Goal: Book appointment/travel/reservation

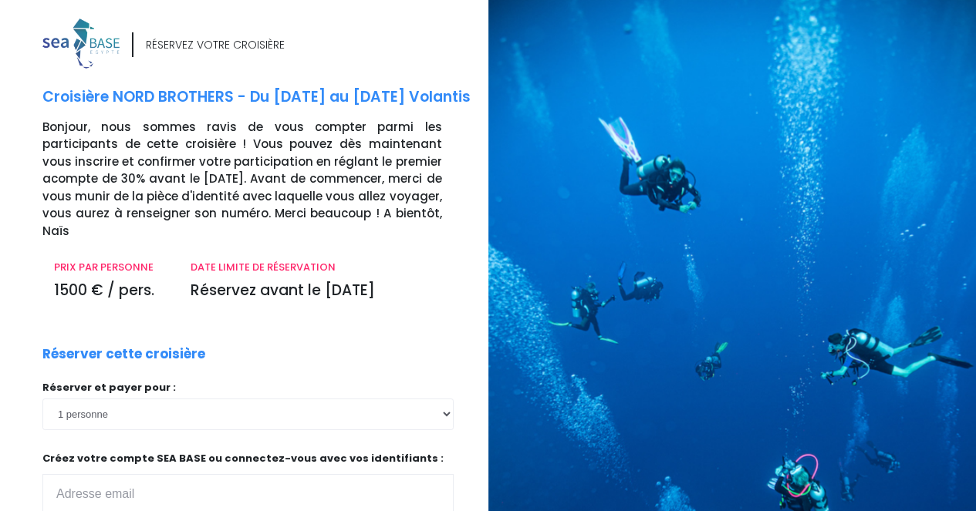
scroll to position [8, 0]
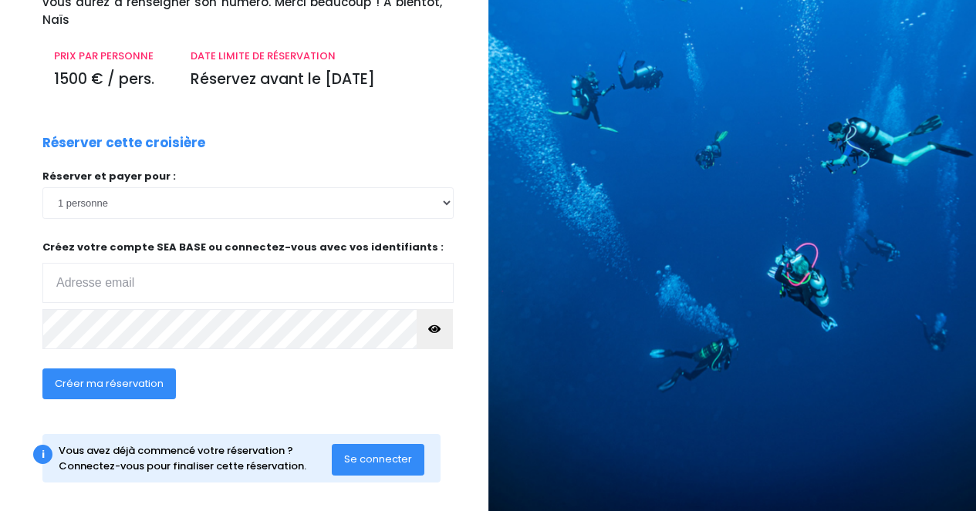
scroll to position [226, 0]
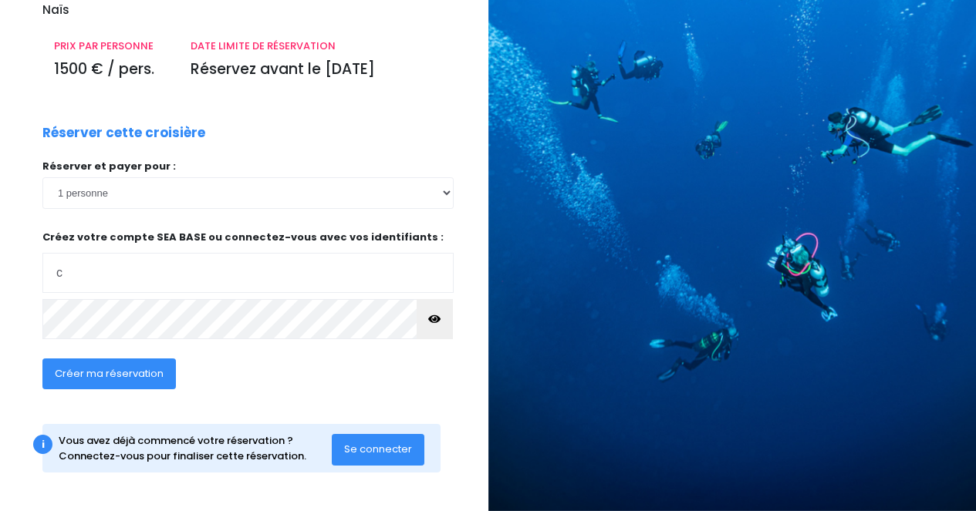
type input "coumatpierre@gmail.com"
click at [433, 319] on icon "button" at bounding box center [434, 319] width 12 height 0
click at [112, 376] on span "Créer ma réservation" at bounding box center [109, 373] width 109 height 15
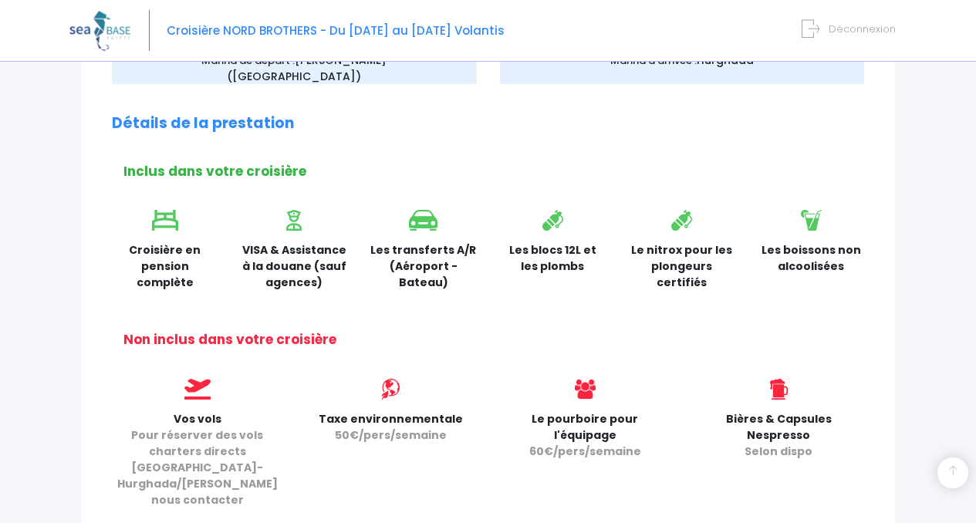
scroll to position [393, 0]
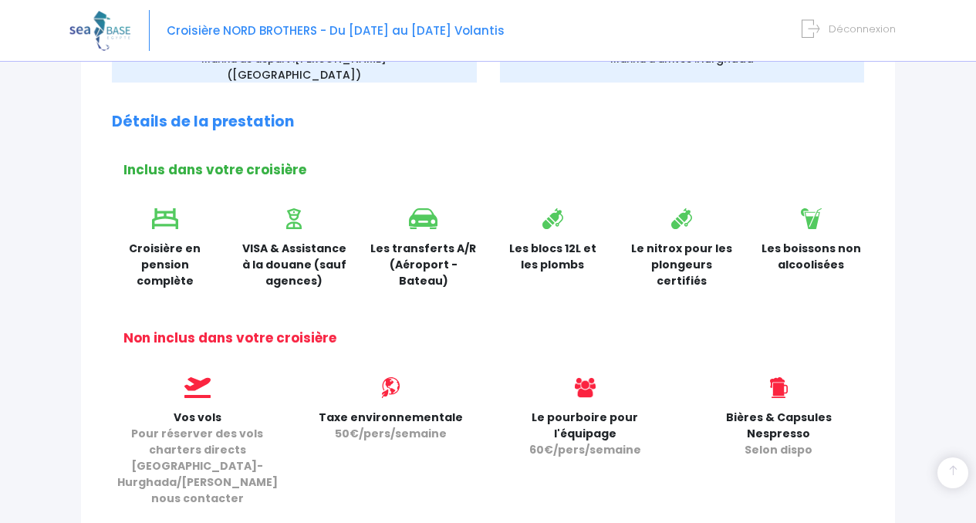
click at [755, 292] on div "Les boissons non alcoolisées" at bounding box center [812, 253] width 130 height 91
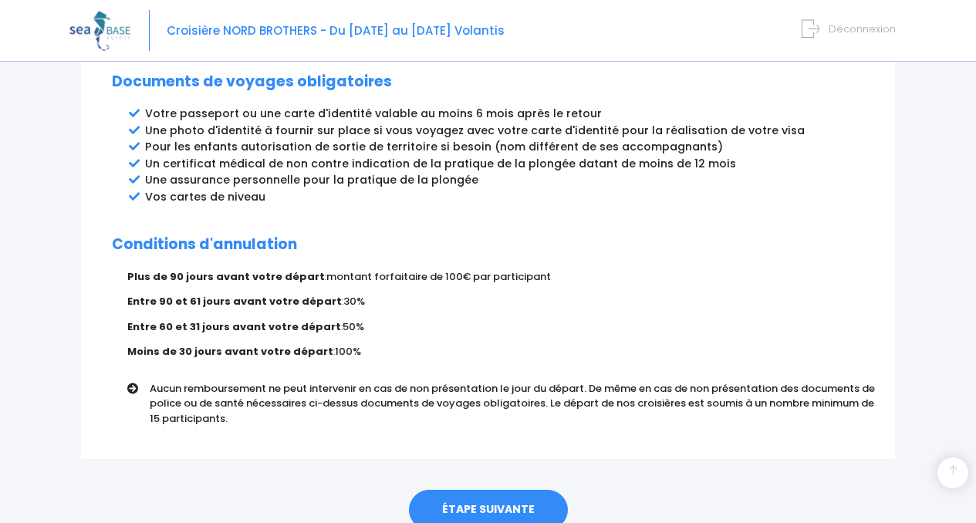
scroll to position [919, 0]
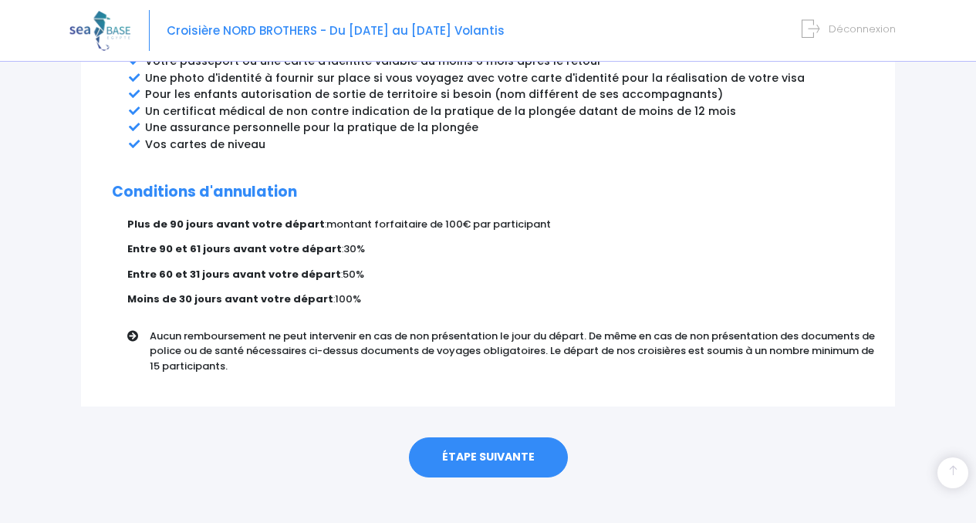
click at [492, 446] on link "ÉTAPE SUIVANTE" at bounding box center [488, 457] width 159 height 40
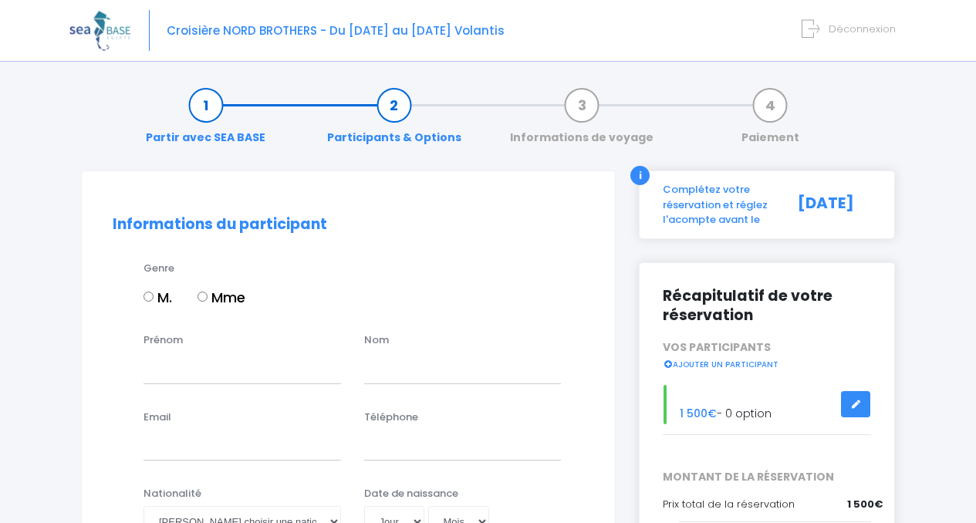
click at [150, 292] on input "M." at bounding box center [148, 297] width 10 height 10
radio input "true"
click at [187, 373] on input "Prénom" at bounding box center [241, 367] width 197 height 31
type input "PIERRE"
type input "COUMAT"
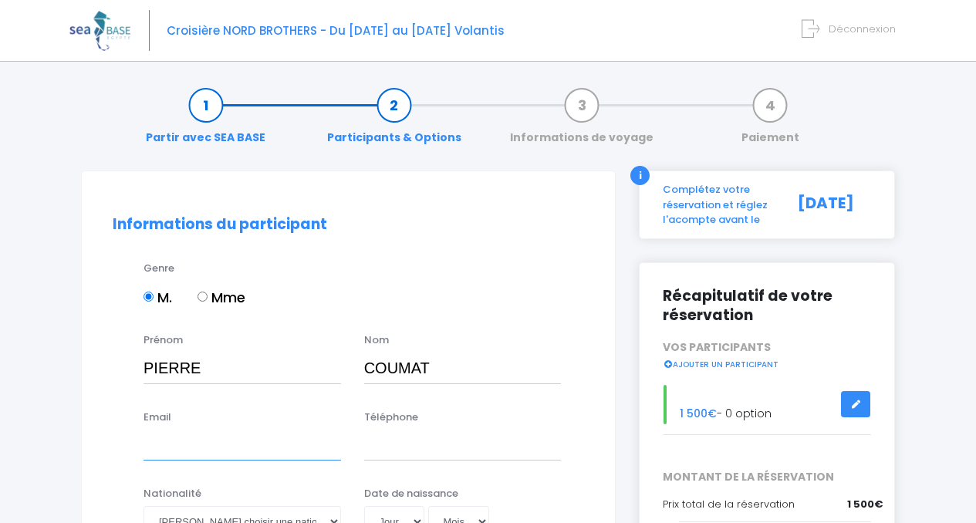
type input "coumatpierre@gmail.com"
type input "0607517809"
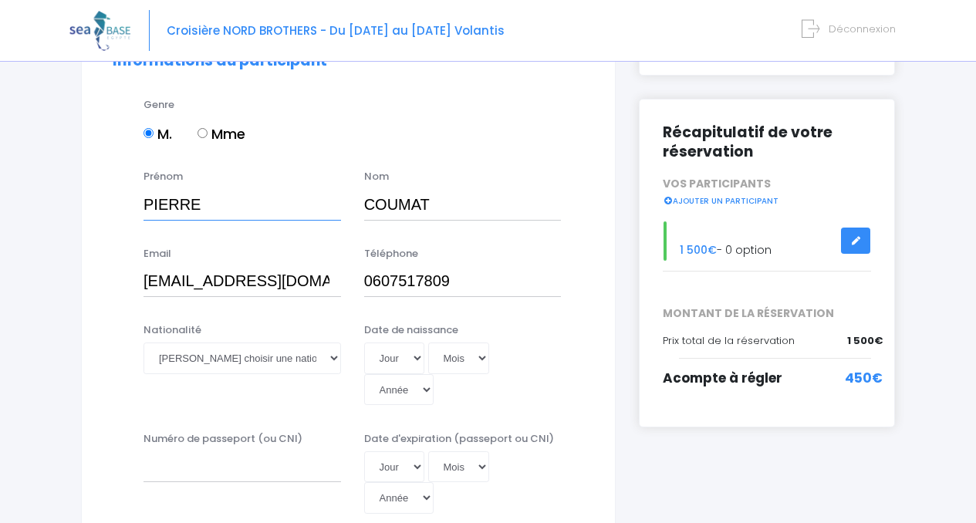
scroll to position [164, 0]
click at [336, 359] on select "Veuillez choisir une nationalité Afghane Albanaise Algerienne Allemande America…" at bounding box center [241, 357] width 197 height 31
select select "Française"
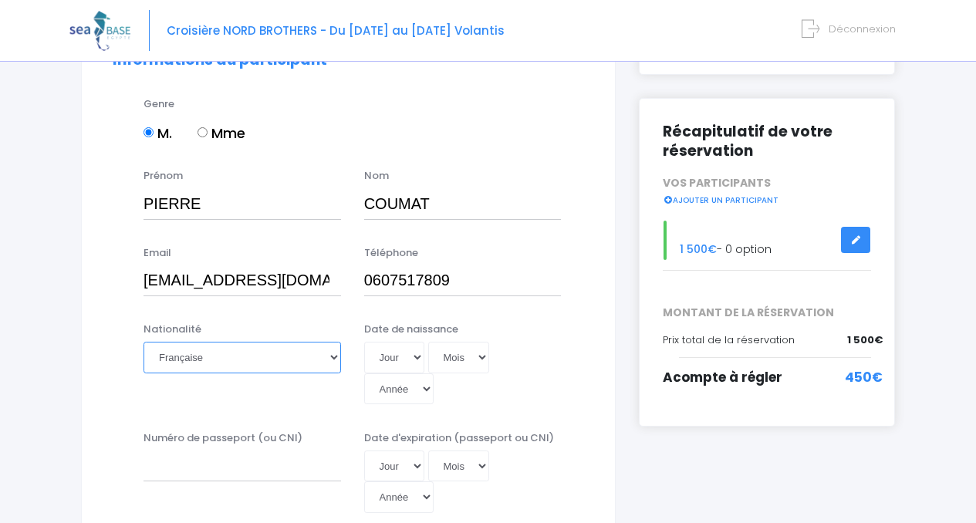
click at [143, 342] on select "Veuillez choisir une nationalité Afghane Albanaise Algerienne Allemande America…" at bounding box center [241, 357] width 197 height 31
click at [417, 357] on select "Jour 01 02 03 04 05 06 07 08 09 10 11 12 13 14 15 16 17 18 19 20 21 22 23 24 25…" at bounding box center [394, 357] width 60 height 31
select select "26"
click at [364, 342] on select "Jour 01 02 03 04 05 06 07 08 09 10 11 12 13 14 15 16 17 18 19 20 21 22 23 24 25…" at bounding box center [394, 357] width 60 height 31
click at [480, 357] on select "Mois 01 02 03 04 05 06 07 08 09 10 11 12" at bounding box center [459, 357] width 62 height 31
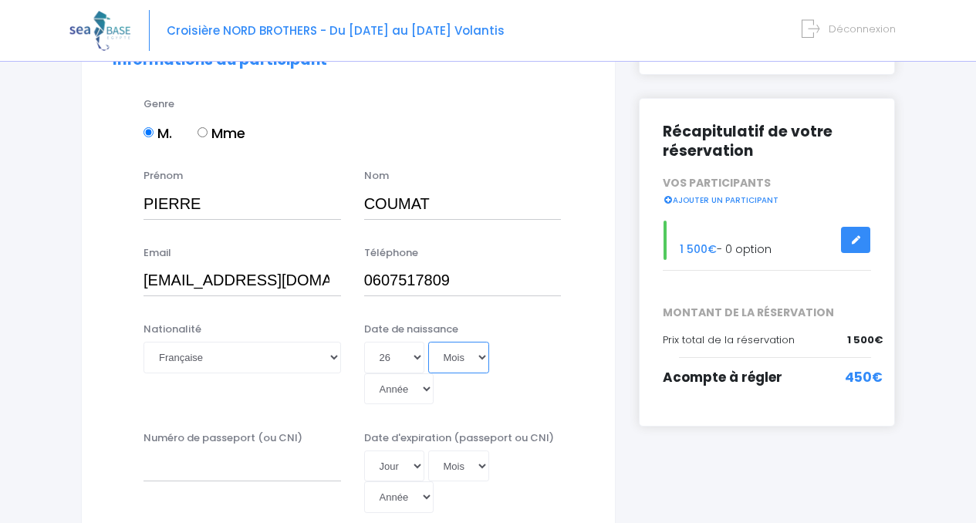
select select "08"
click at [428, 342] on select "Mois 01 02 03 04 05 06 07 08 09 10 11 12" at bounding box center [459, 357] width 62 height 31
click at [420, 386] on select "Année 2045 2044 2043 2042 2041 2040 2039 2038 2037 2036 2035 2034 2033 2032 203…" at bounding box center [398, 388] width 69 height 31
select select "1964"
click at [364, 373] on select "Année 2045 2044 2043 2042 2041 2040 2039 2038 2037 2036 2035 2034 2033 2032 203…" at bounding box center [398, 388] width 69 height 31
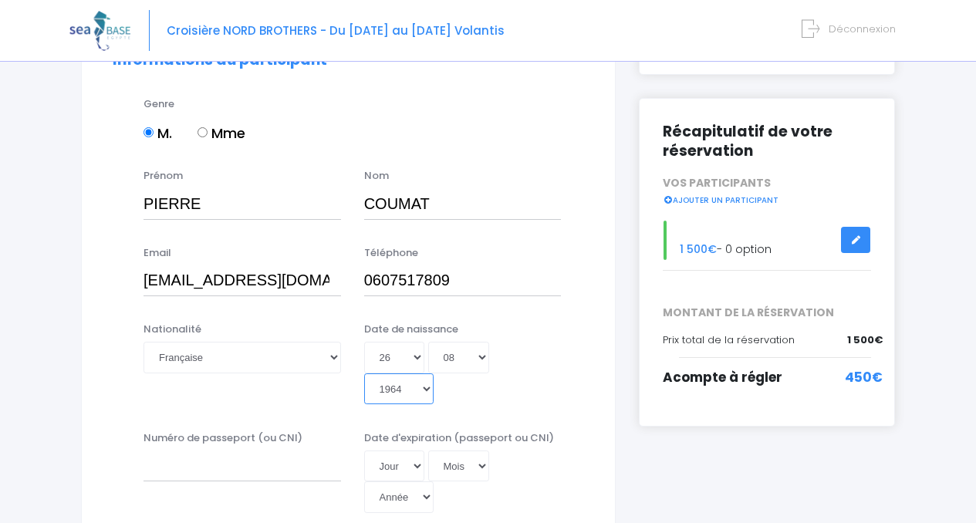
type input "1964-08-26"
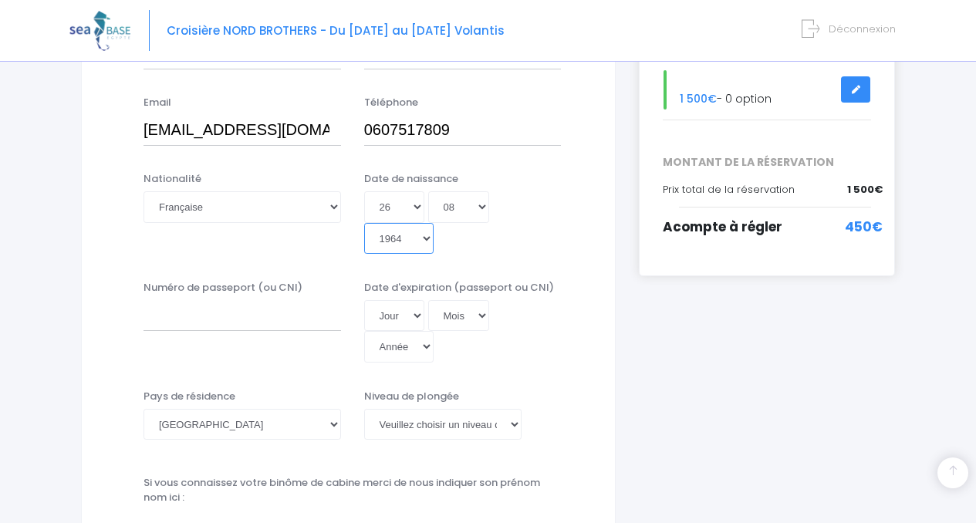
scroll to position [316, 0]
click at [191, 324] on input "Numéro de passeport (ou CNI)" at bounding box center [241, 313] width 197 height 31
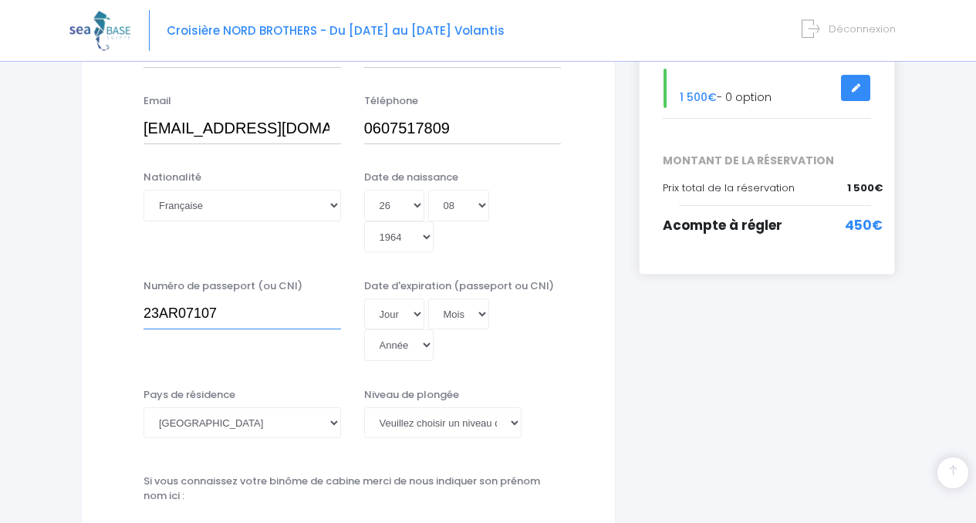
type input "23AR07107"
click at [417, 311] on select "Jour 01 02 03 04 05 06 07 08 09 10 11 12 13 14 15 16 17 18 19 20 21 22 23 24 25…" at bounding box center [394, 313] width 60 height 31
select select "15"
click at [364, 298] on select "Jour 01 02 03 04 05 06 07 08 09 10 11 12 13 14 15 16 17 18 19 20 21 22 23 24 25…" at bounding box center [394, 313] width 60 height 31
click at [480, 314] on select "Mois 01 02 03 04 05 06 07 08 09 10 11 12" at bounding box center [459, 313] width 62 height 31
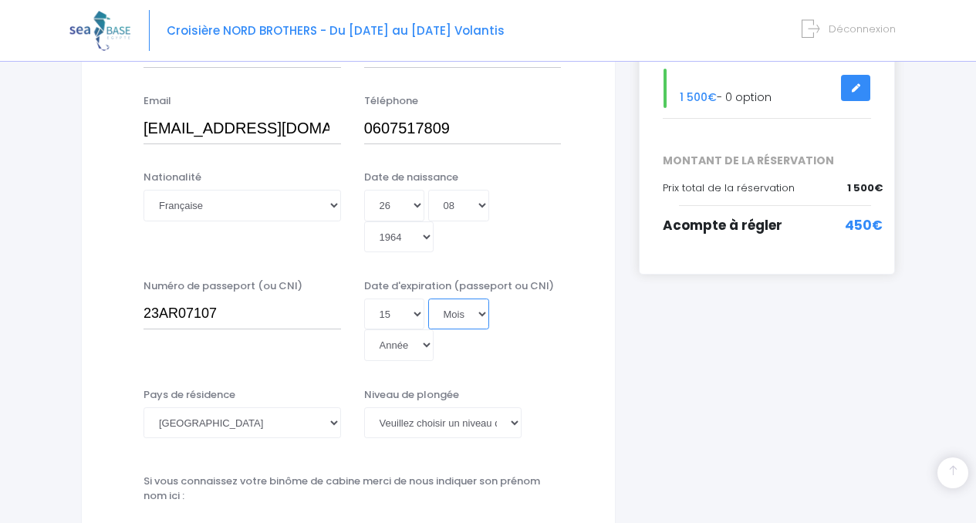
select select "11"
click at [428, 298] on select "Mois 01 02 03 04 05 06 07 08 09 10 11 12" at bounding box center [459, 313] width 62 height 31
click at [427, 347] on select "Année 2045 2044 2043 2042 2041 2040 2039 2038 2037 2036 2035 2034 2033 2032 203…" at bounding box center [398, 344] width 69 height 31
select select "2033"
click at [364, 329] on select "Année 2045 2044 2043 2042 2041 2040 2039 2038 2037 2036 2035 2034 2033 2032 203…" at bounding box center [398, 344] width 69 height 31
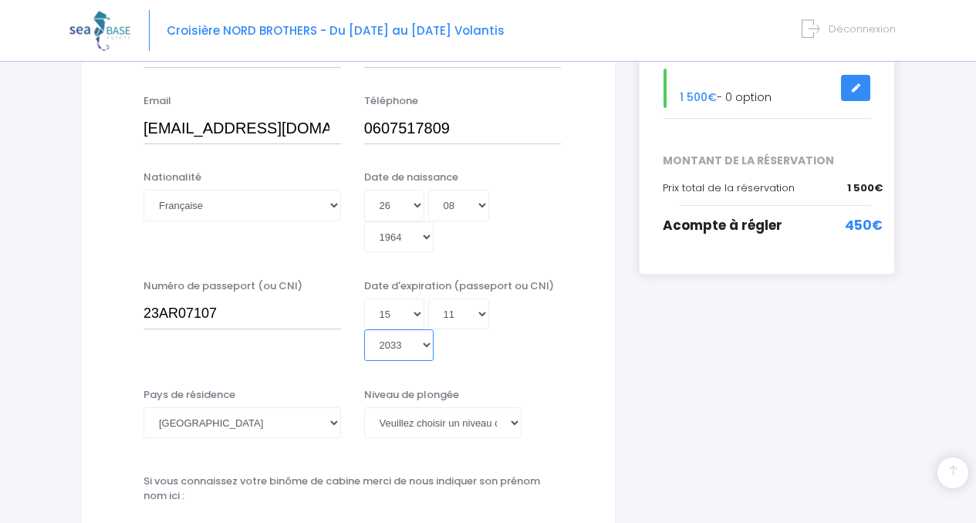
type input "2033-11-15"
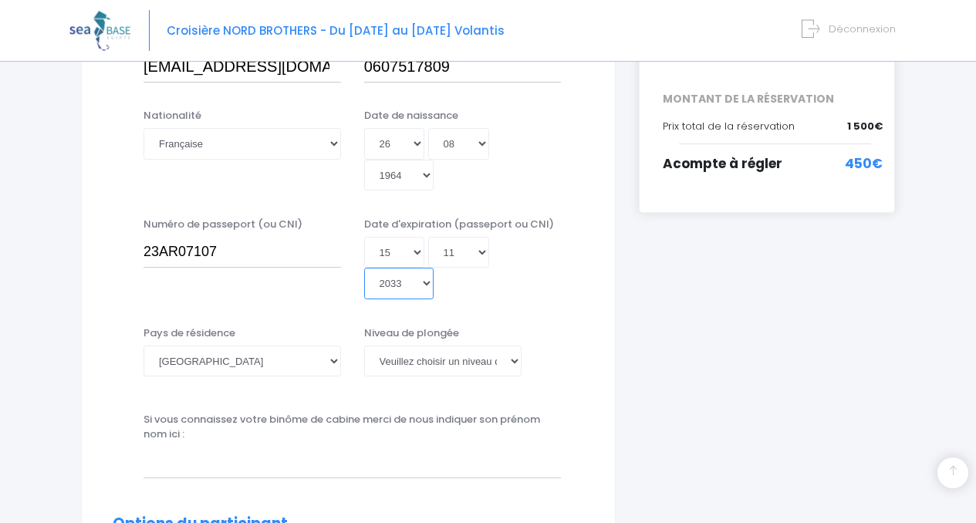
scroll to position [384, 0]
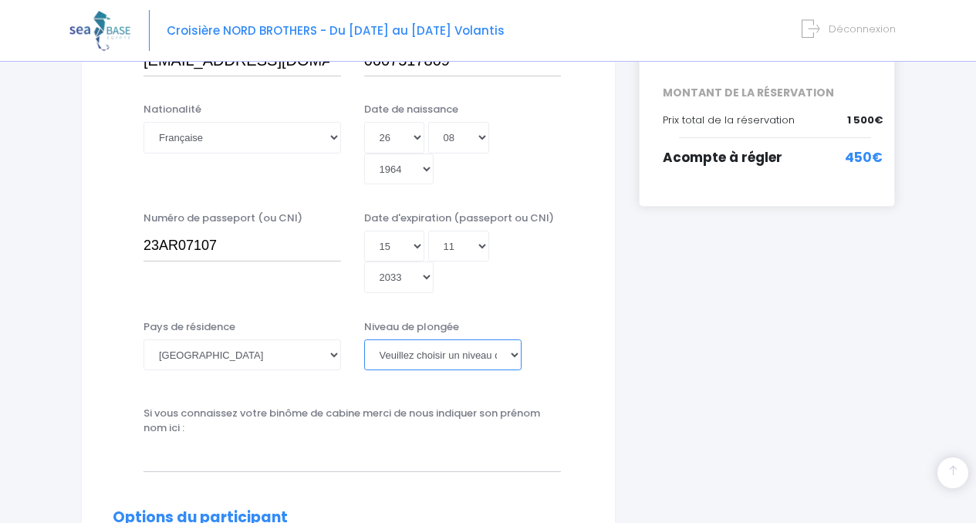
click at [514, 357] on select "Veuillez choisir un niveau de plongée Non plongeur Junior OW diver Adventure OW…" at bounding box center [443, 354] width 158 height 31
select select "MF1"
click at [364, 339] on select "Veuillez choisir un niveau de plongée Non plongeur Junior OW diver Adventure OW…" at bounding box center [443, 354] width 158 height 31
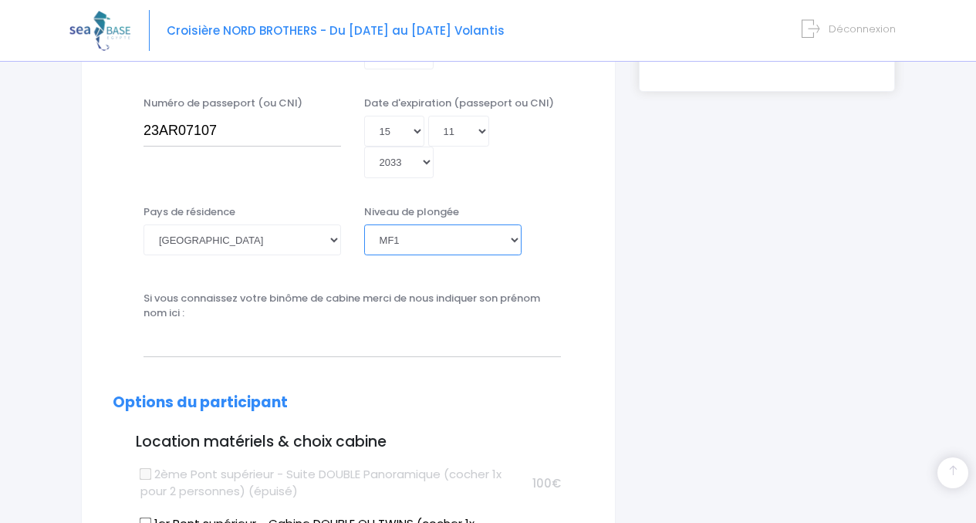
scroll to position [501, 0]
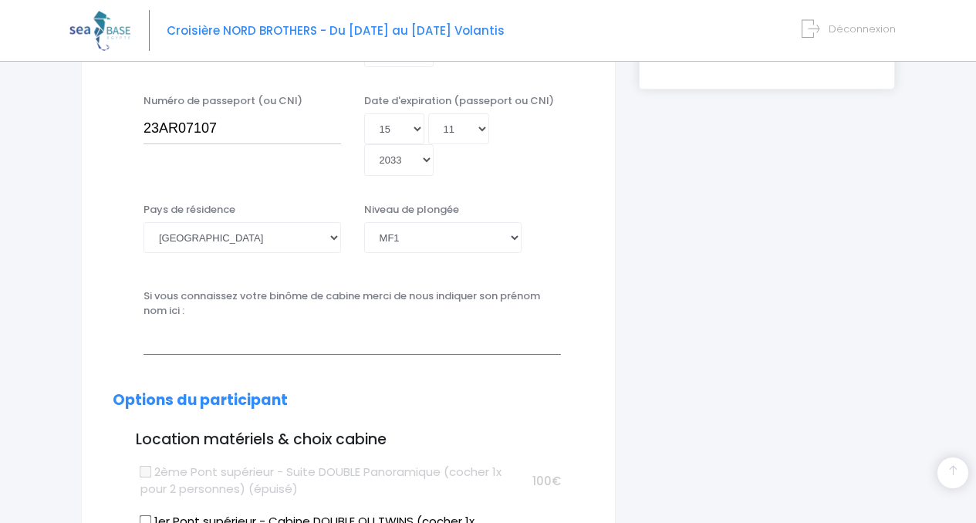
click at [179, 344] on input "text" at bounding box center [351, 338] width 417 height 31
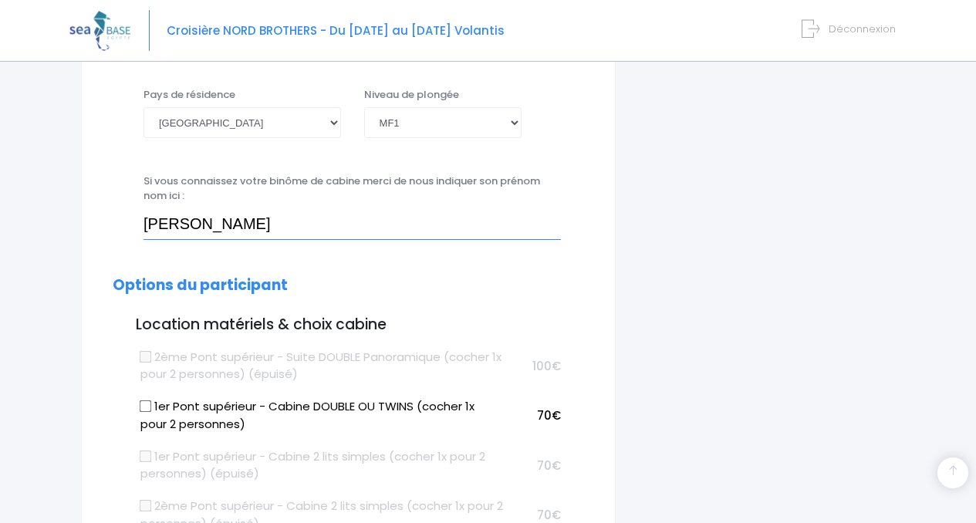
scroll to position [617, 0]
type input "Fabrice CRUZIN"
click at [147, 402] on input "1er Pont supérieur - Cabine DOUBLE OU TWINS (cocher 1x pour 2 personnes)" at bounding box center [145, 406] width 12 height 12
checkbox input "true"
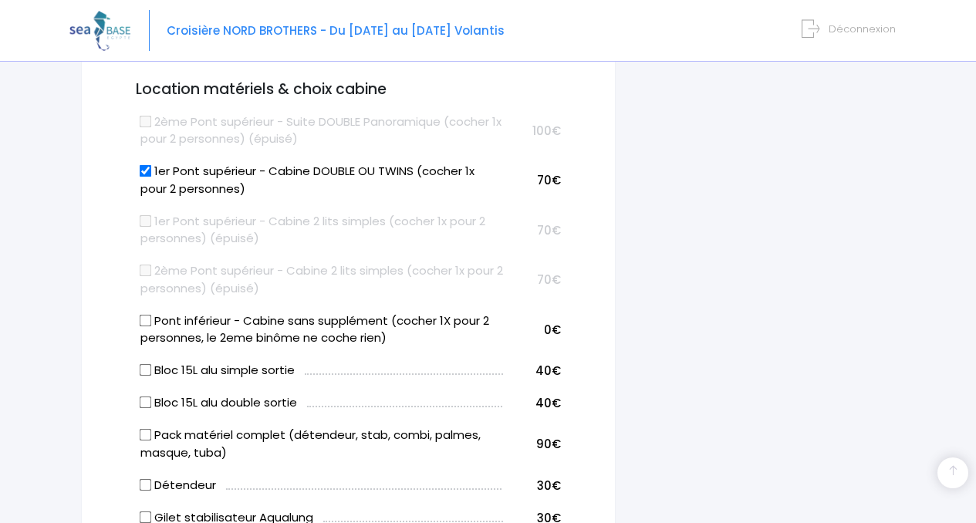
scroll to position [855, 0]
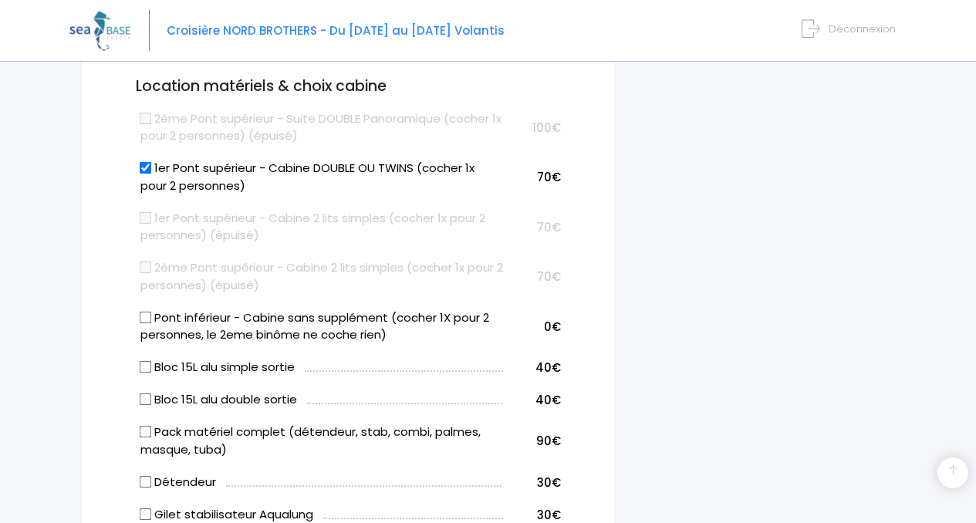
click at [148, 396] on input "Bloc 15L alu double sortie" at bounding box center [145, 399] width 12 height 12
checkbox input "true"
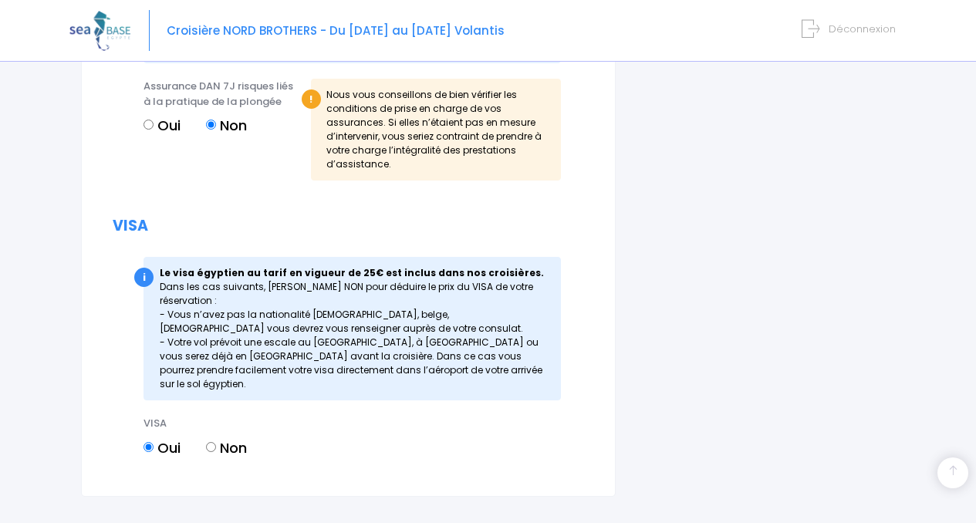
scroll to position [2082, 0]
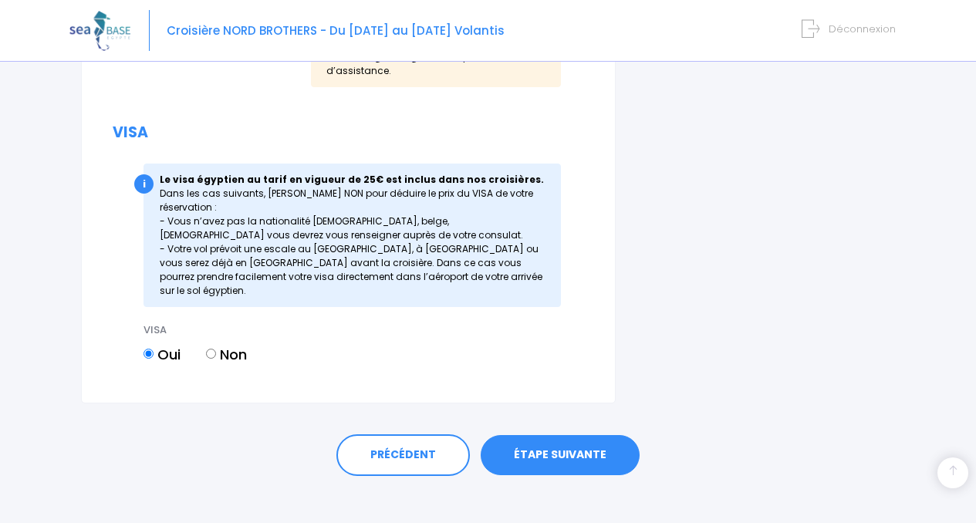
click at [561, 443] on link "ÉTAPE SUIVANTE" at bounding box center [560, 455] width 159 height 40
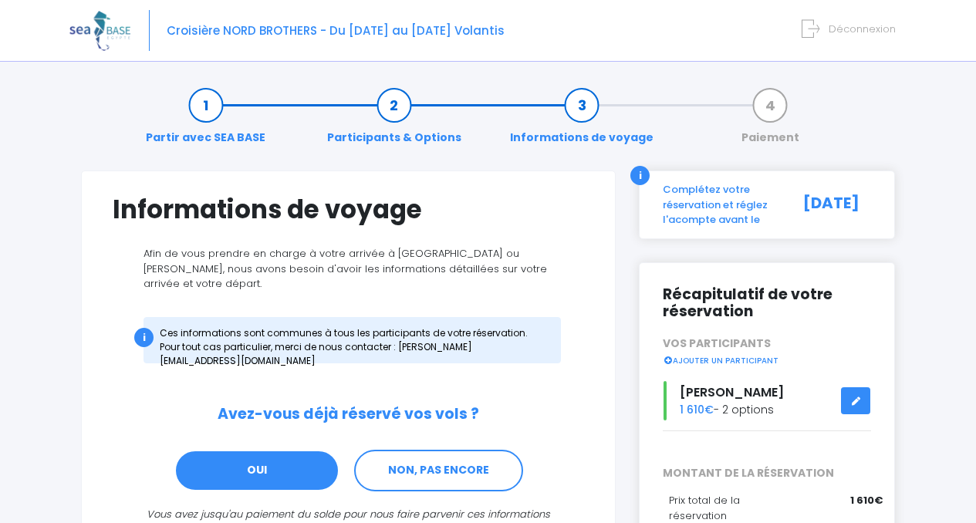
click at [277, 458] on link "OUI" at bounding box center [256, 471] width 165 height 42
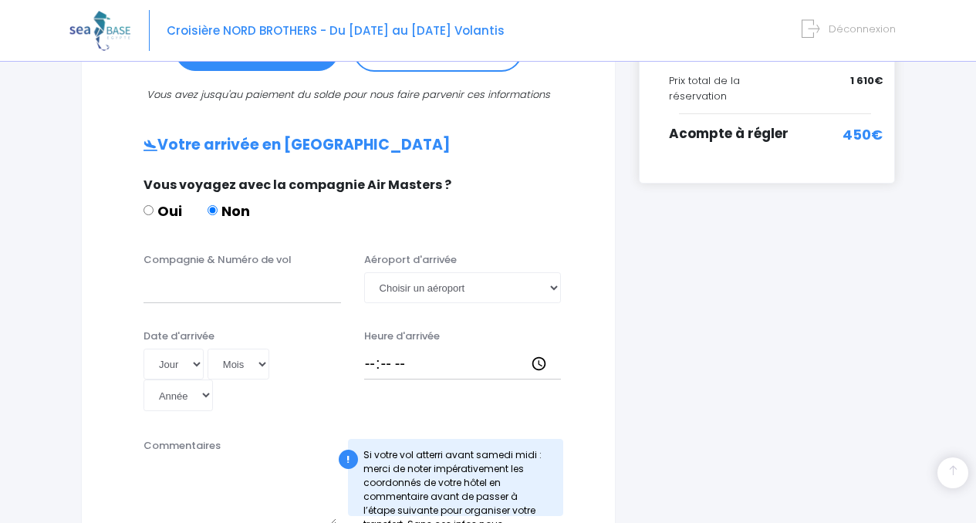
scroll to position [464, 0]
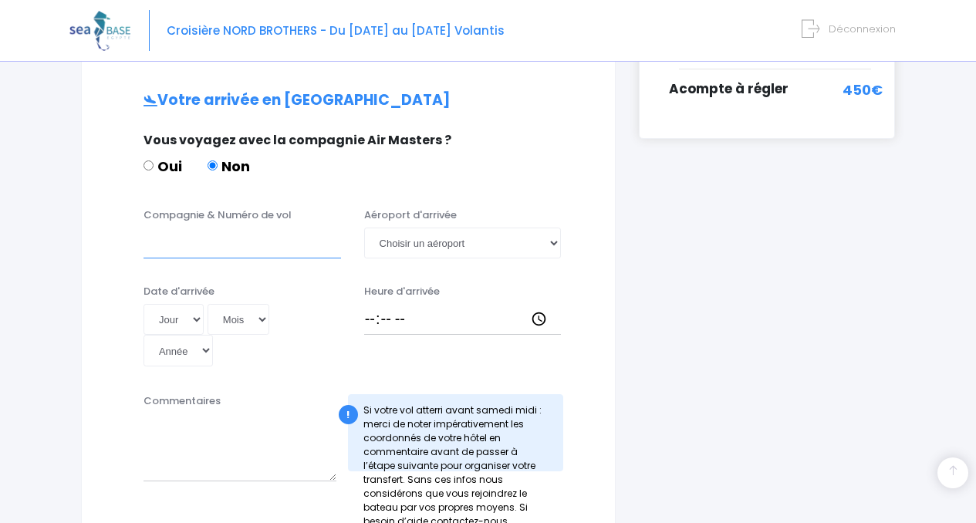
click at [189, 235] on input "Compagnie & Numéro de vol" at bounding box center [241, 243] width 197 height 31
type input "EASYJET EJU1923"
click at [555, 231] on select "Choisir un aéroport Hurghada Marsa Alam" at bounding box center [462, 243] width 197 height 31
select select "Hurghada"
click at [364, 228] on select "Choisir un aéroport Hurghada Marsa Alam" at bounding box center [462, 243] width 197 height 31
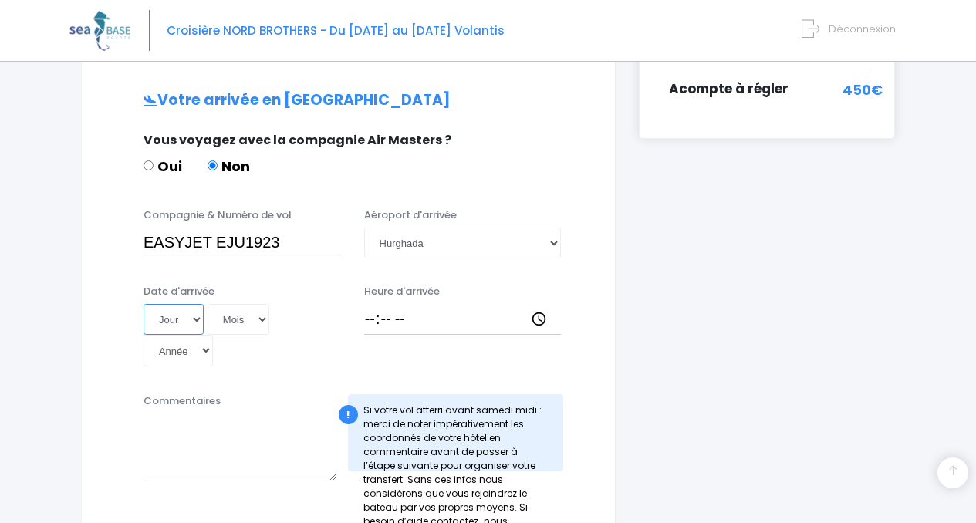
click at [198, 305] on select "Jour 01 02 03 04 05 06 07 08 09 10 11 12 13 14 15 16 17 18 19 20 21 22 23 24 25…" at bounding box center [173, 319] width 60 height 31
select select "13"
click at [143, 304] on select "Jour 01 02 03 04 05 06 07 08 09 10 11 12 13 14 15 16 17 18 19 20 21 22 23 24 25…" at bounding box center [173, 319] width 60 height 31
click at [260, 307] on select "Mois 01 02 03 04 05 06 07 08 09 10 11 12" at bounding box center [238, 319] width 62 height 31
select select "12"
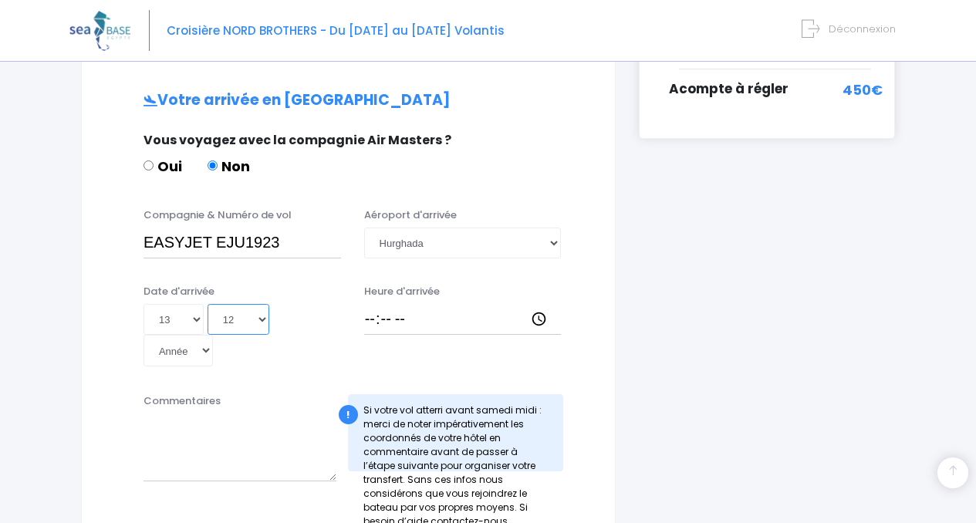
click at [207, 304] on select "Mois 01 02 03 04 05 06 07 08 09 10 11 12" at bounding box center [238, 319] width 62 height 31
click at [206, 335] on select "Année 2045 2044 2043 2042 2041 2040 2039 2038 2037 2036 2035 2034 2033 2032 203…" at bounding box center [177, 350] width 69 height 31
select select "2025"
click at [143, 335] on select "Année 2045 2044 2043 2042 2041 2040 2039 2038 2037 2036 2035 2034 2033 2032 203…" at bounding box center [177, 350] width 69 height 31
type input "2025-12-13"
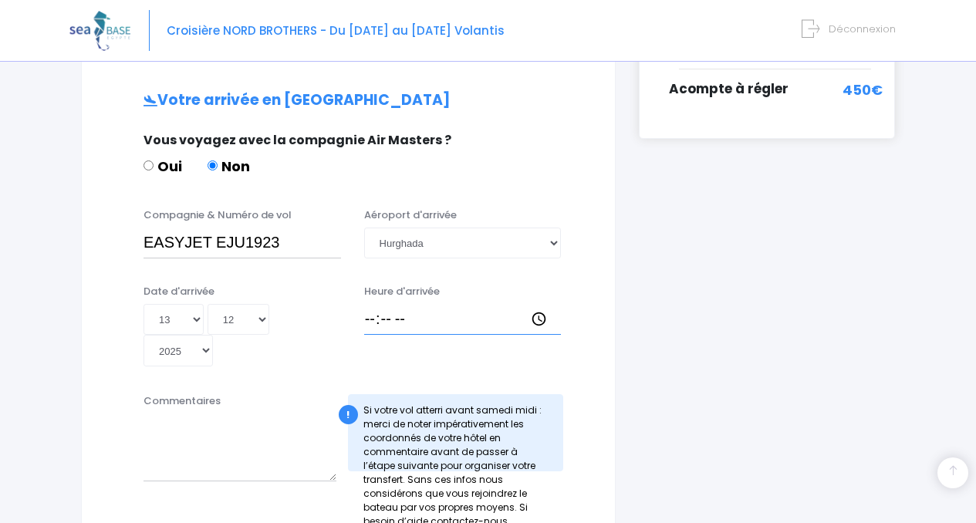
click at [374, 304] on input "Heure d'arrivée" at bounding box center [462, 319] width 197 height 31
type input "19:45"
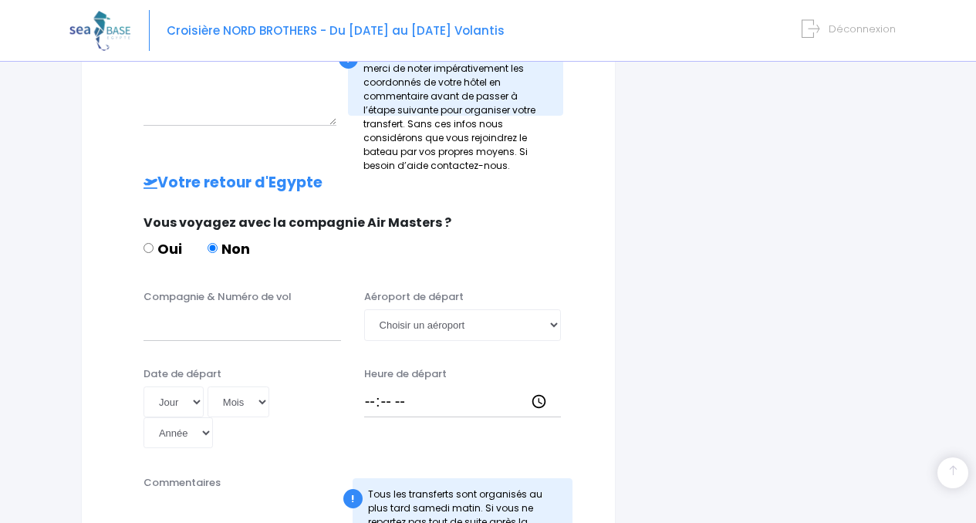
scroll to position [821, 0]
click at [163, 312] on input "Compagnie & Numéro de vol" at bounding box center [241, 324] width 197 height 31
type input "EASYJET EJU1924"
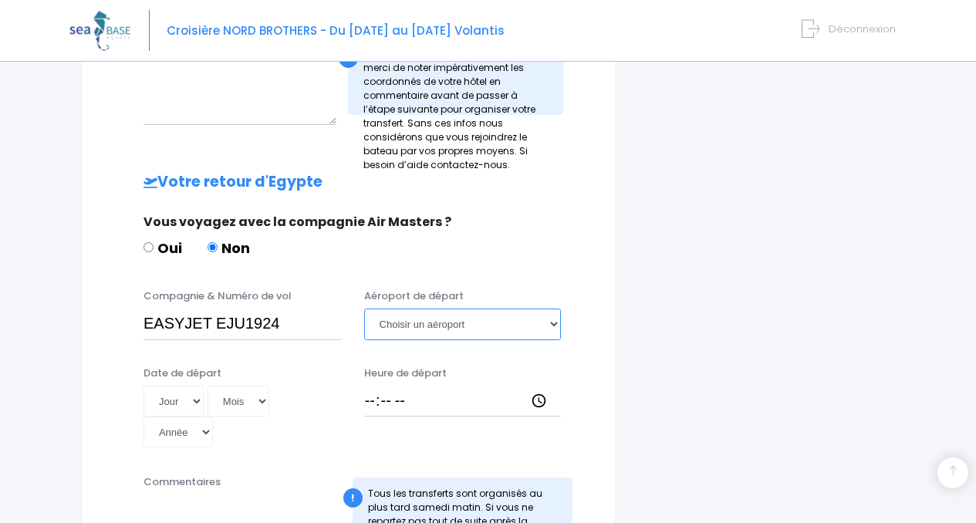
click at [553, 311] on select "Choisir un aéroport Hurghada Marsa Alam" at bounding box center [462, 324] width 197 height 31
select select "Hurghada"
click at [364, 309] on select "Choisir un aéroport Hurghada Marsa Alam" at bounding box center [462, 324] width 197 height 31
click at [195, 386] on select "Jour 01 02 03 04 05 06 07 08 09 10 11 12 13 14 15 16 17 18 19 20 21 22 23 24 25…" at bounding box center [173, 401] width 60 height 31
select select "20"
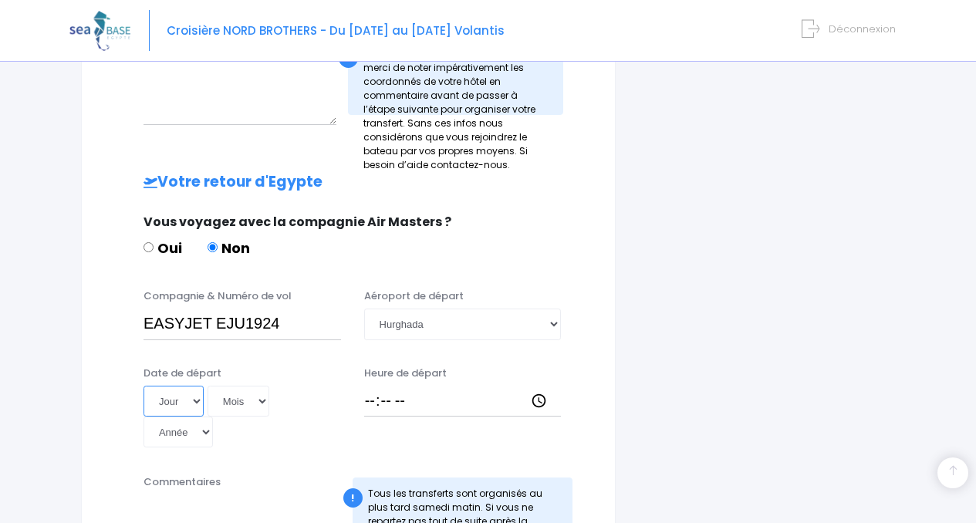
click at [143, 386] on select "Jour 01 02 03 04 05 06 07 08 09 10 11 12 13 14 15 16 17 18 19 20 21 22 23 24 25…" at bounding box center [173, 401] width 60 height 31
click at [265, 386] on select "Mois 01 02 03 04 05 06 07 08 09 10 11 12" at bounding box center [238, 401] width 62 height 31
select select "12"
click at [207, 386] on select "Mois 01 02 03 04 05 06 07 08 09 10 11 12" at bounding box center [238, 401] width 62 height 31
click at [205, 417] on select "Année 2045 2044 2043 2042 2041 2040 2039 2038 2037 2036 2035 2034 2033 2032 203…" at bounding box center [177, 432] width 69 height 31
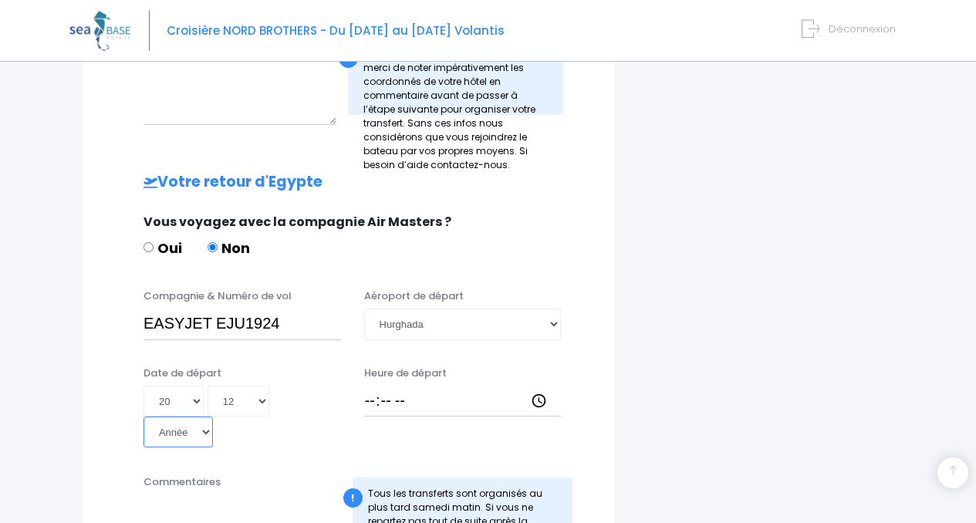
select select "2025"
click at [143, 417] on select "Année 2045 2044 2043 2042 2041 2040 2039 2038 2037 2036 2035 2034 2033 2032 203…" at bounding box center [177, 432] width 69 height 31
type input "2025-12-20"
click at [366, 386] on input "Heure de départ" at bounding box center [462, 401] width 197 height 31
type input "20:40"
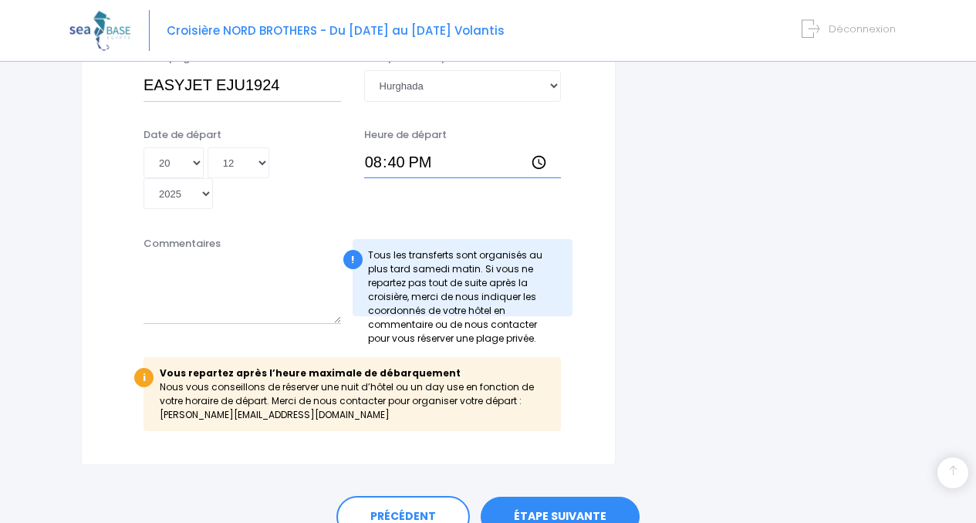
scroll to position [1120, 0]
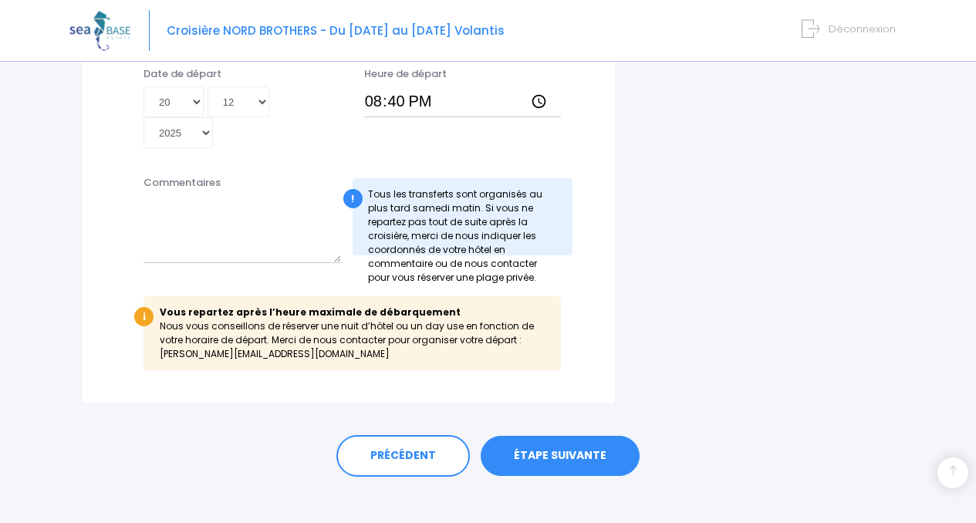
click at [562, 439] on link "ÉTAPE SUIVANTE" at bounding box center [560, 456] width 159 height 40
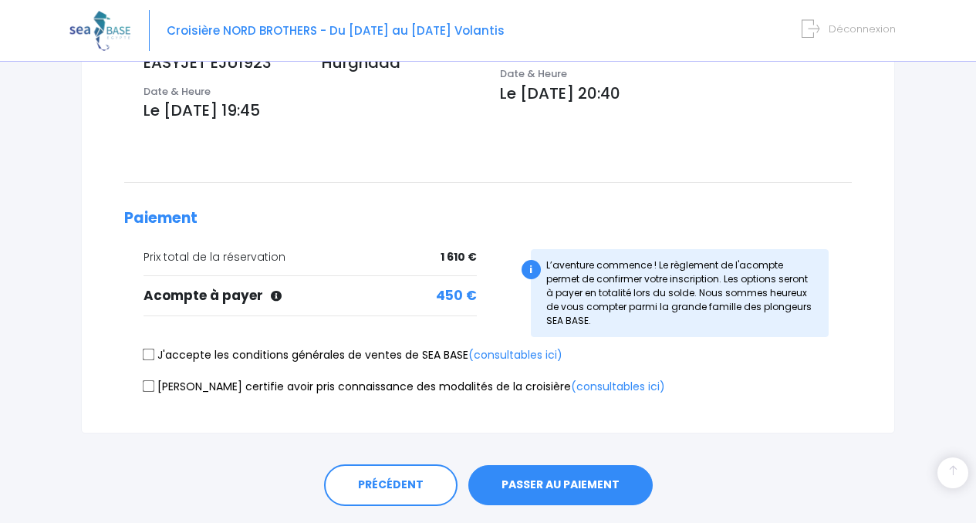
scroll to position [551, 0]
click at [150, 348] on input "J'accepte les conditions générales de ventes de SEA BASE (consultables ici)" at bounding box center [149, 354] width 12 height 12
checkbox input "true"
click at [152, 379] on input "Je certifie avoir pris connaissance des modalités de la croisière (consultables…" at bounding box center [149, 385] width 12 height 12
checkbox input "true"
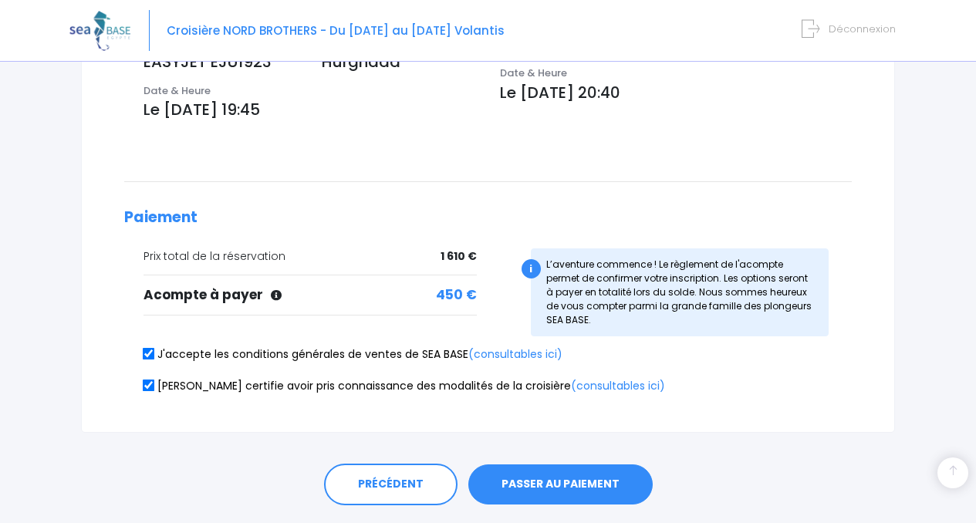
click at [562, 464] on button "PASSER AU PAIEMENT" at bounding box center [560, 484] width 184 height 40
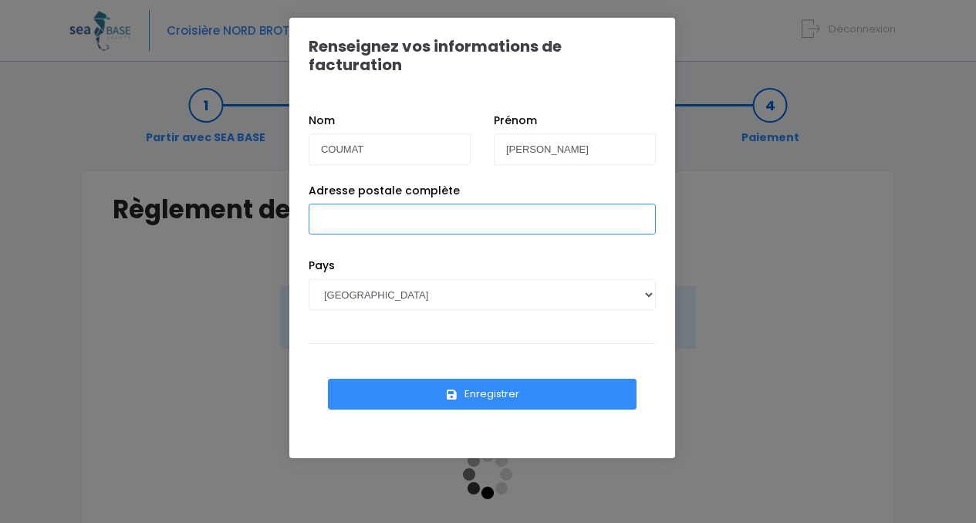
click at [337, 204] on input "Adresse postale complète" at bounding box center [482, 219] width 347 height 31
click at [326, 204] on input "6rue du Prince Noir 33290" at bounding box center [482, 219] width 347 height 31
click at [451, 204] on input "[STREET_ADDRESS]" at bounding box center [482, 219] width 347 height 31
type input "6 rue du Prince Noir 33290 BLANQUEFORT"
click at [507, 379] on button "Enregistrer" at bounding box center [482, 394] width 309 height 31
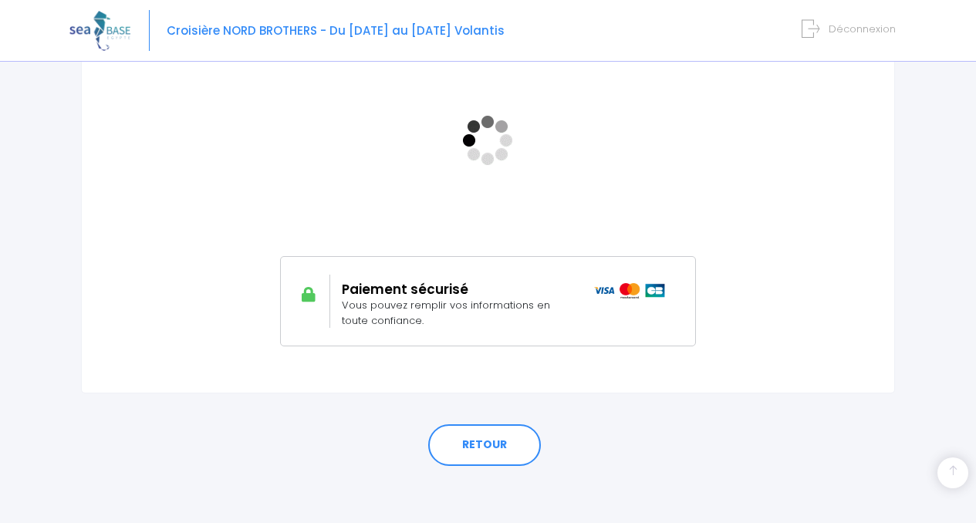
scroll to position [335, 0]
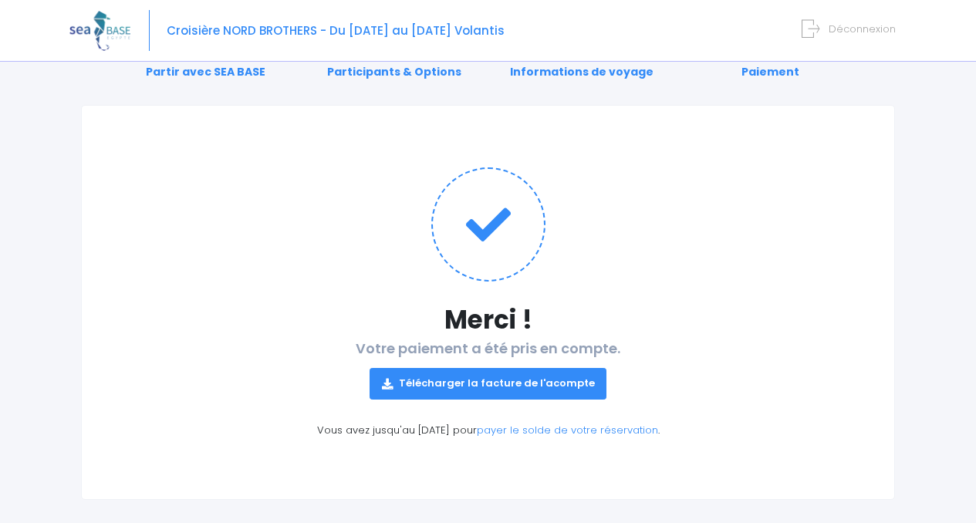
scroll to position [81, 0]
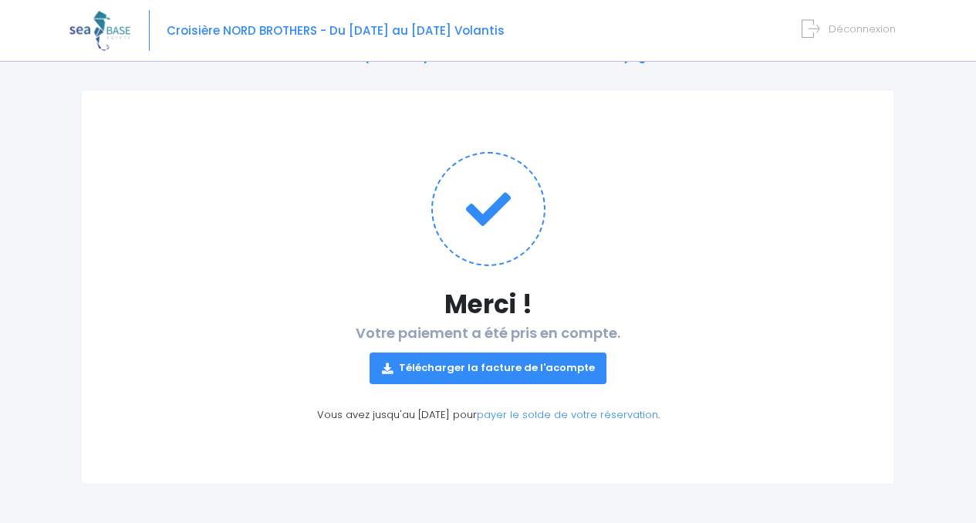
click at [503, 362] on link "Télécharger la facture de l'acompte" at bounding box center [488, 367] width 238 height 31
